Goal: Task Accomplishment & Management: Manage account settings

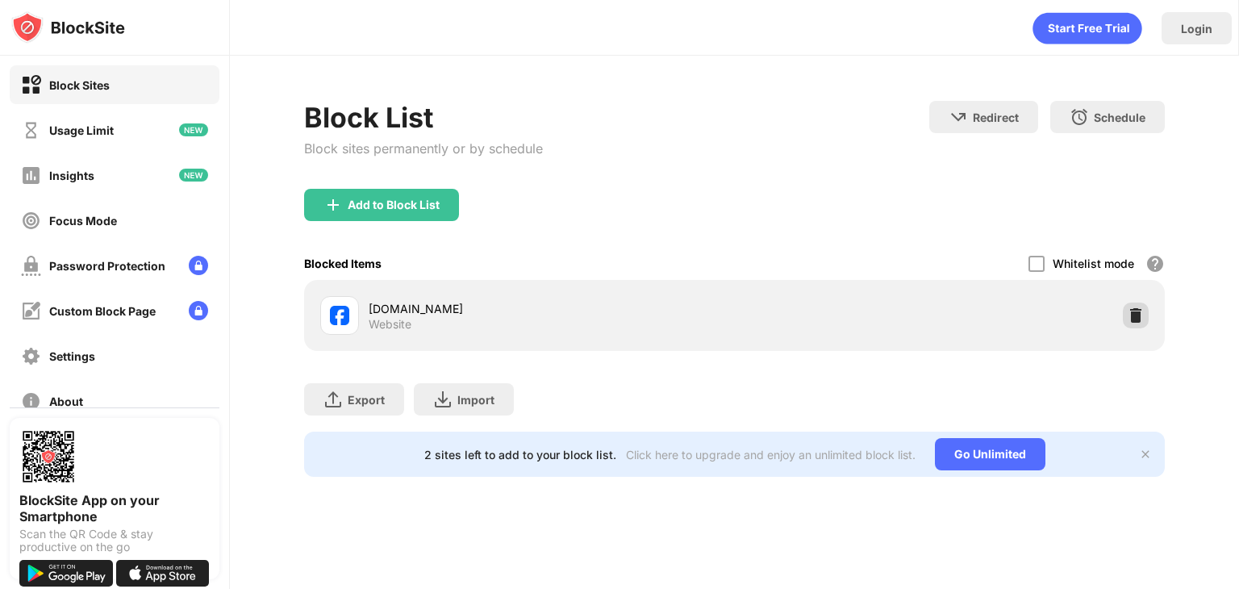
click at [1139, 307] on img at bounding box center [1135, 315] width 16 height 16
